Goal: Find specific page/section: Find specific page/section

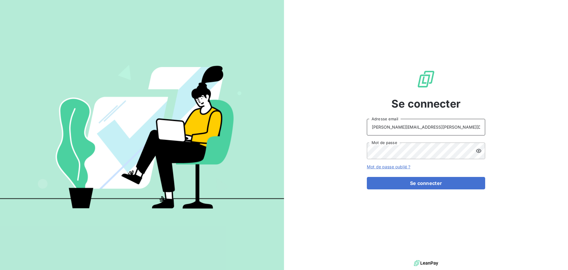
click at [453, 128] on input "[PERSON_NAME][EMAIL_ADDRESS][PERSON_NAME][DOMAIN_NAME]" at bounding box center [426, 127] width 118 height 17
type input "[EMAIL_ADDRESS][PERSON_NAME][DOMAIN_NAME]"
click at [419, 181] on button "Se connecter" at bounding box center [426, 183] width 118 height 12
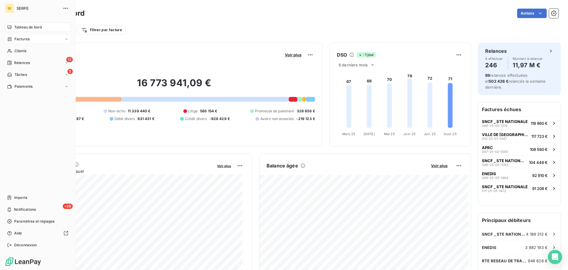
click at [28, 38] on span "Factures" at bounding box center [22, 38] width 15 height 5
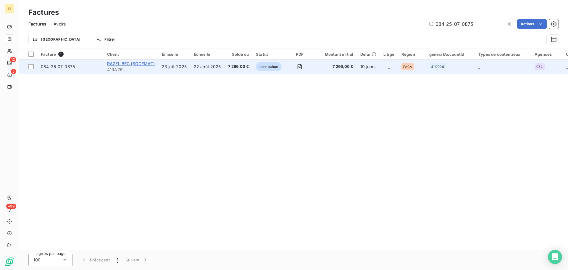
click at [114, 64] on span "RAZEL BEC (SOCEMAT)" at bounding box center [131, 63] width 48 height 5
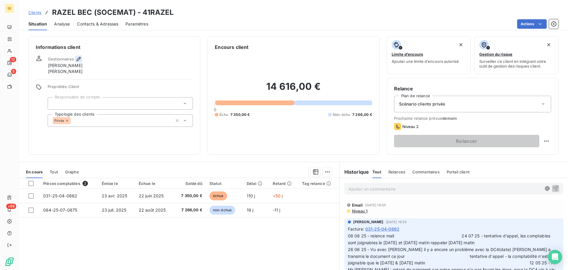
click at [79, 57] on icon "button" at bounding box center [79, 59] width 4 height 4
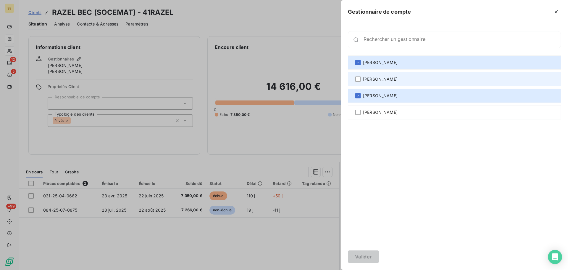
click at [361, 78] on div "[PERSON_NAME]" at bounding box center [454, 79] width 213 height 14
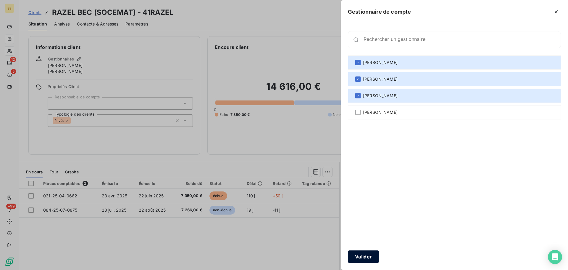
click at [378, 253] on button "Valider" at bounding box center [363, 256] width 31 height 12
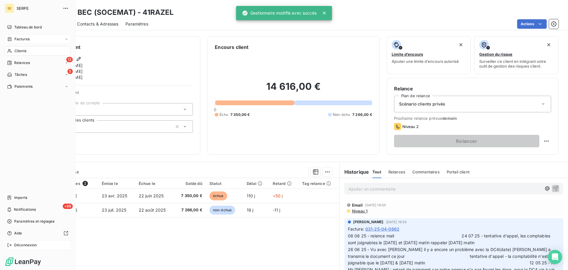
click at [29, 244] on span "Déconnexion" at bounding box center [25, 244] width 23 height 5
